Goal: Find specific page/section: Find specific page/section

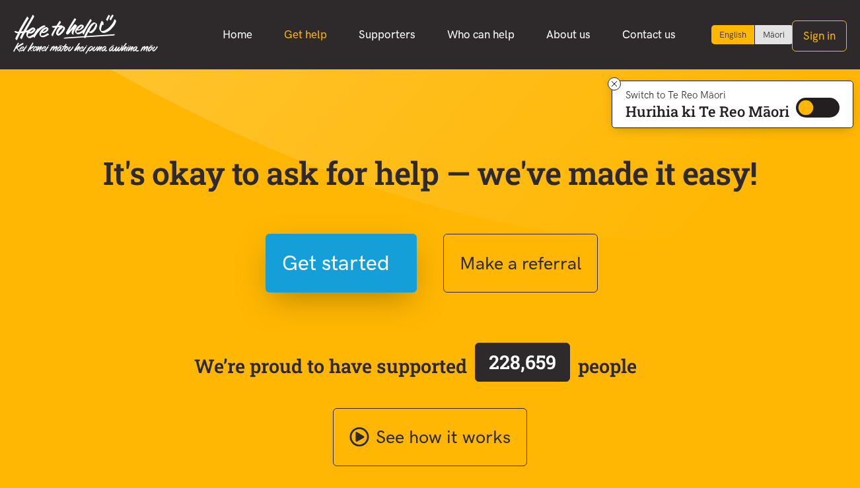
click at [312, 41] on link "Get help" at bounding box center [305, 34] width 75 height 28
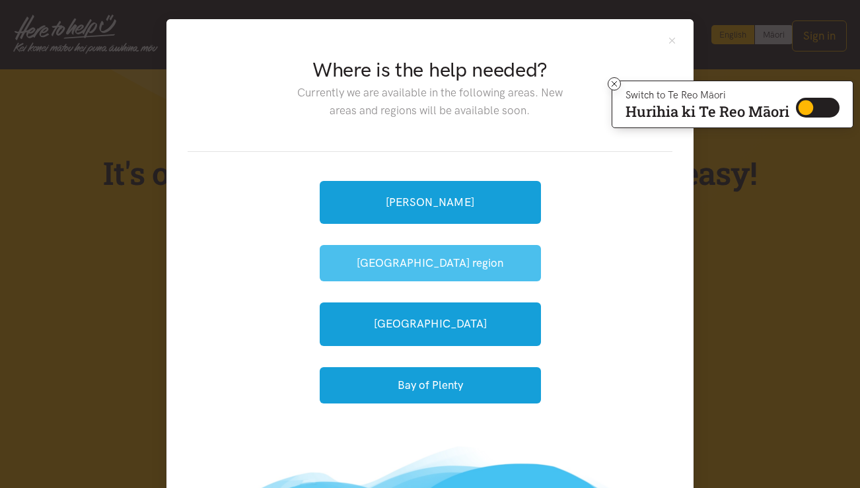
click at [434, 256] on button "[GEOGRAPHIC_DATA] region" at bounding box center [430, 263] width 221 height 36
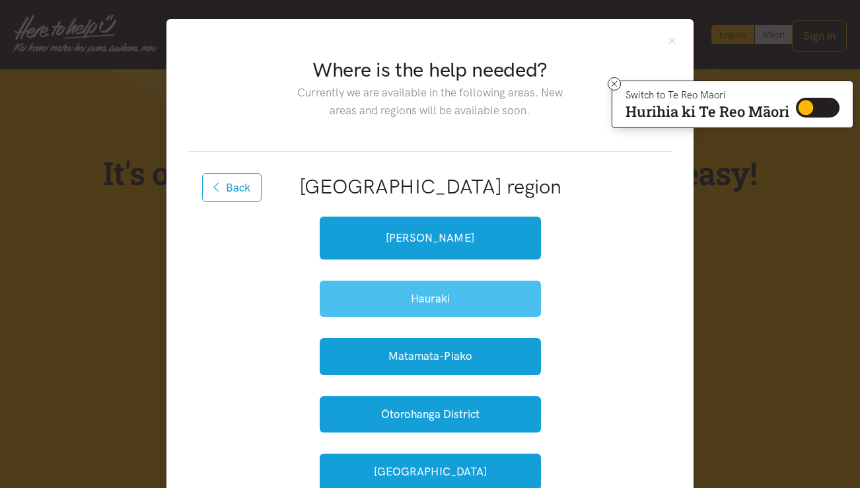
click at [440, 307] on button "Hauraki" at bounding box center [430, 299] width 221 height 36
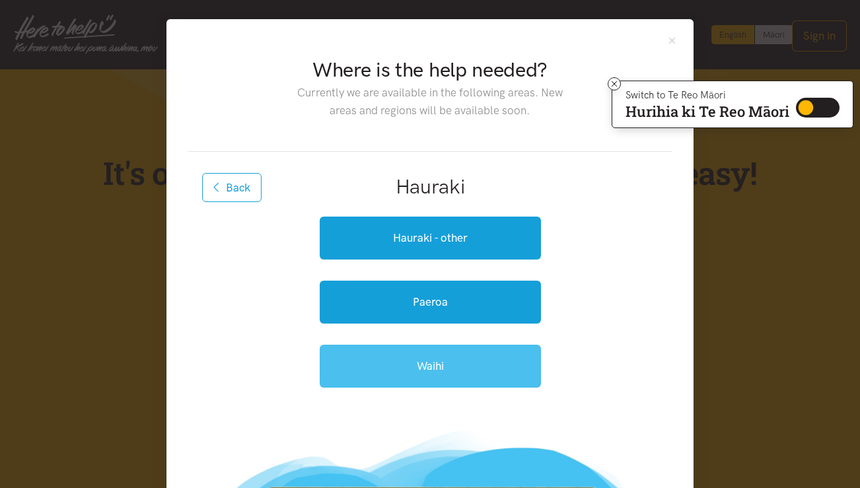
click at [434, 357] on link "Waihi" at bounding box center [430, 366] width 221 height 43
